Goal: Information Seeking & Learning: Learn about a topic

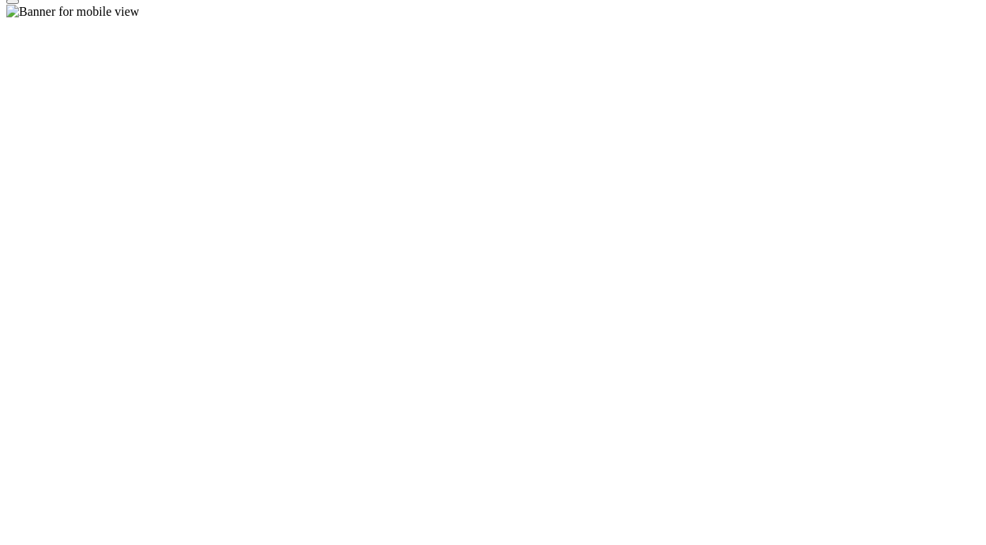
scroll to position [1534, 0]
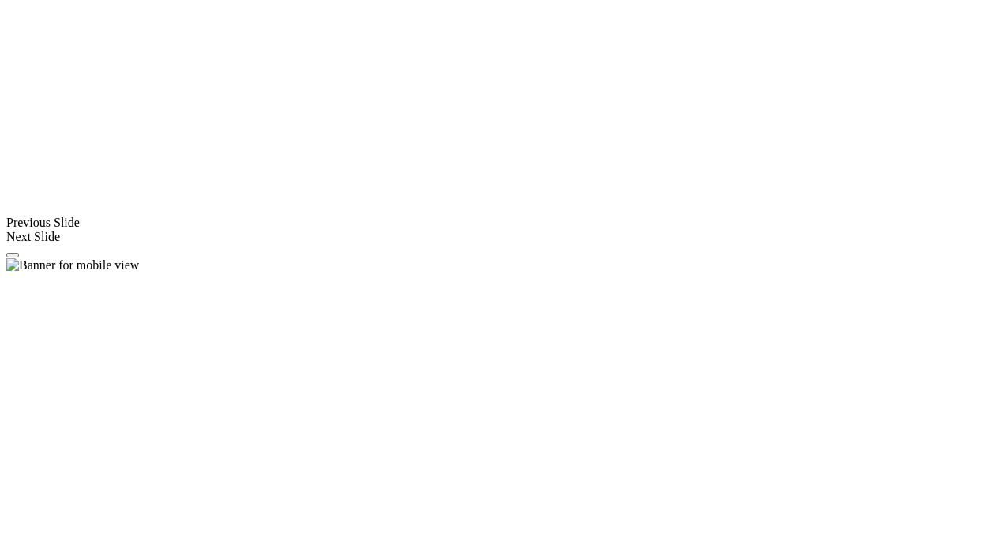
scroll to position [1217, 0]
